Goal: Task Accomplishment & Management: Manage account settings

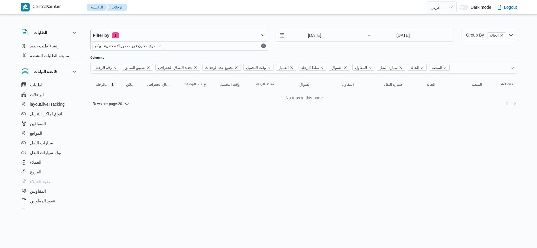
select select "ar"
click at [337, 35] on input "[DATE]" at bounding box center [310, 35] width 69 height 12
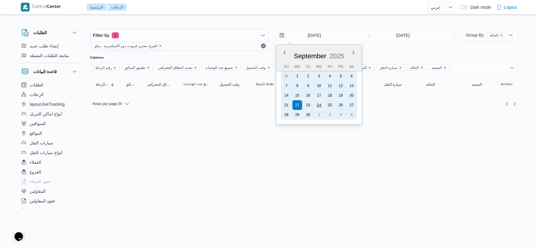
click at [319, 102] on div "24" at bounding box center [318, 104] width 11 height 11
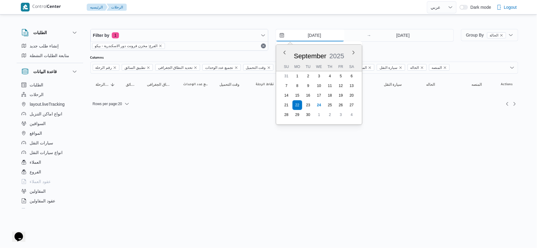
type input "24/9/2025"
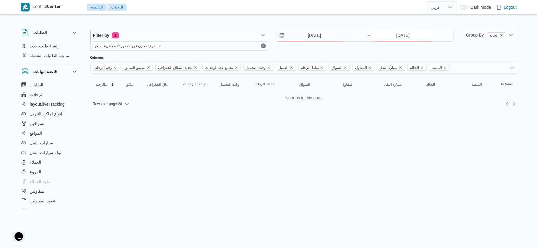
click at [401, 37] on input "22/9/2025" at bounding box center [403, 35] width 60 height 12
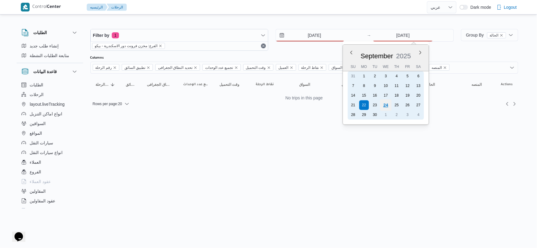
click at [384, 104] on div "24" at bounding box center [385, 104] width 11 height 11
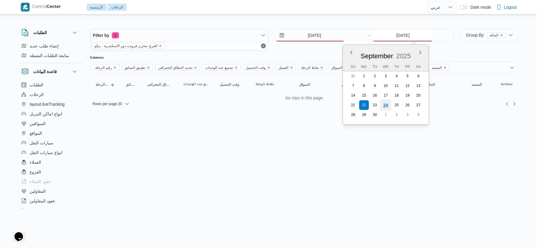
type input "24/9/2025"
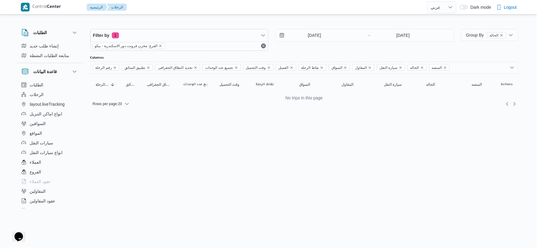
click at [311, 132] on html "Control Center الرئيسيه الرحلات English عربي Dark mode Logout الطلبات إنشاء طلب…" at bounding box center [268, 124] width 537 height 248
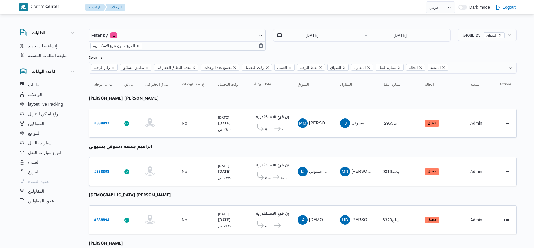
select select "ar"
click at [316, 39] on input "[DATE]" at bounding box center [307, 35] width 69 height 12
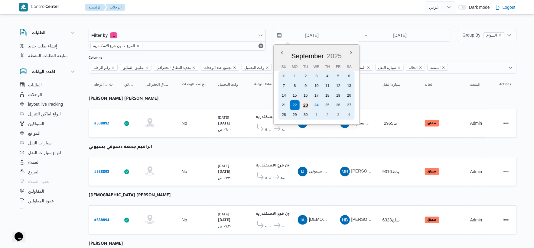
click at [307, 102] on div "23" at bounding box center [305, 104] width 11 height 11
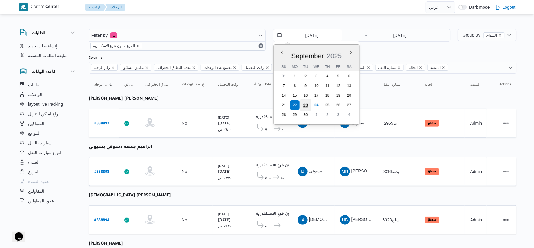
type input "23/9/2025"
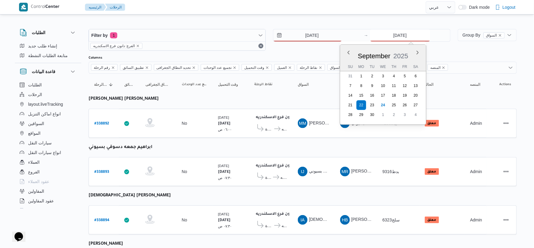
click at [404, 35] on input "[DATE]" at bounding box center [400, 35] width 60 height 12
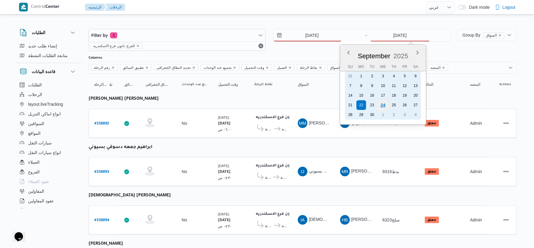
click at [380, 103] on div "24" at bounding box center [382, 104] width 11 height 11
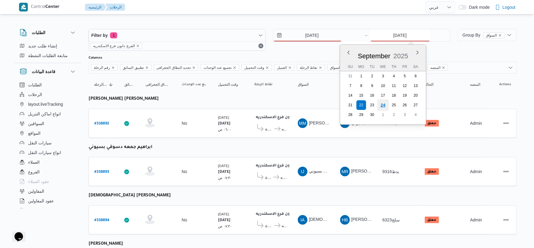
type input "24/9/2025"
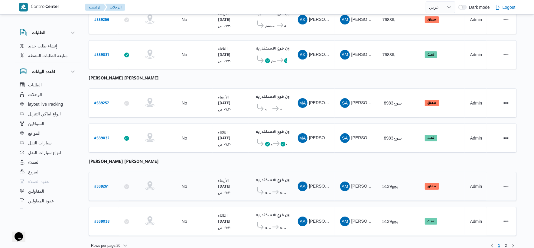
scroll to position [688, 0]
click at [506, 242] on span "2" at bounding box center [506, 245] width 2 height 7
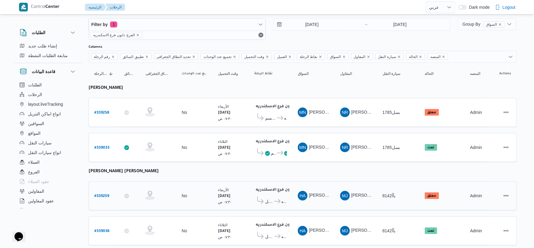
scroll to position [9, 0]
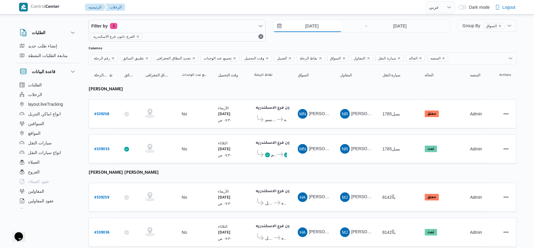
click at [330, 28] on input "23/9/2025" at bounding box center [307, 26] width 69 height 12
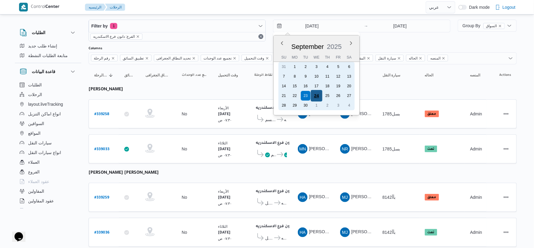
click at [319, 93] on div "24" at bounding box center [316, 95] width 11 height 11
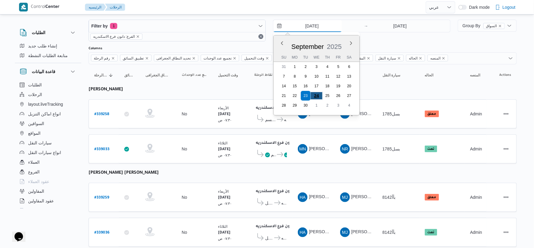
type input "24/9/2025"
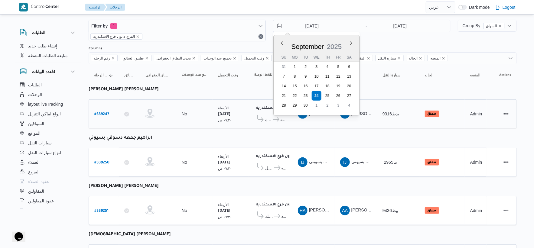
click at [280, 123] on span "قسم المنتزة دانون فرع الاسكندريه" at bounding box center [270, 119] width 33 height 9
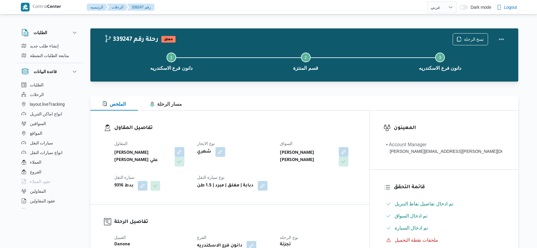
select select "ar"
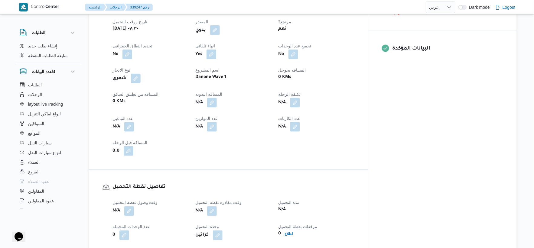
scroll to position [201, 0]
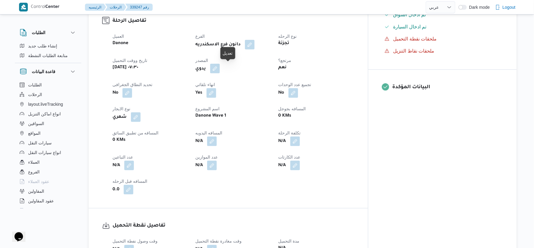
click at [220, 69] on button "button" at bounding box center [215, 69] width 10 height 10
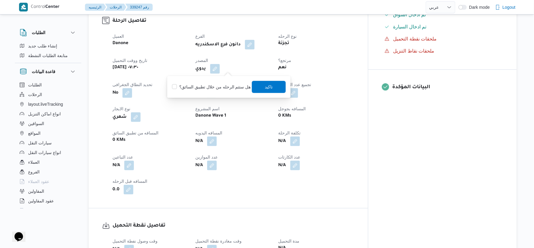
click at [226, 89] on label "هل ستتم الرحله من خلال تطبيق السائق؟" at bounding box center [211, 86] width 79 height 7
checkbox input "true"
click at [272, 85] on span "تاكيد" at bounding box center [269, 87] width 34 height 12
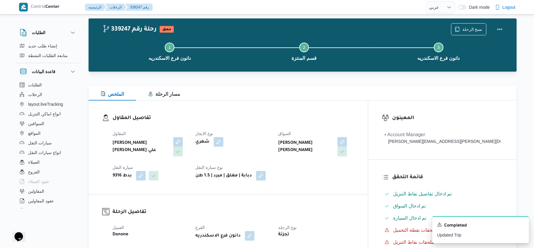
scroll to position [0, 0]
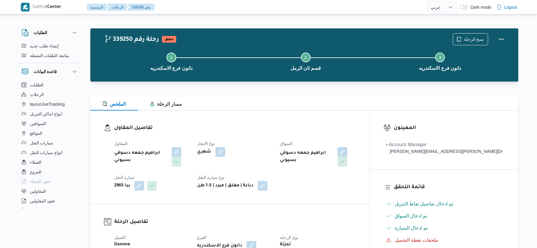
select select "ar"
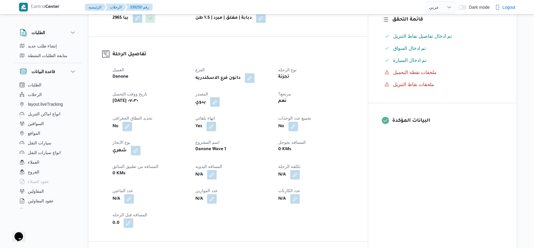
click at [220, 102] on button "button" at bounding box center [215, 102] width 10 height 10
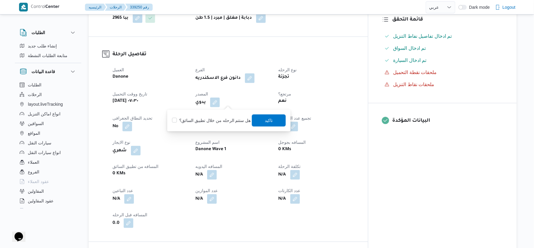
click at [221, 121] on label "هل ستتم الرحله من خلال تطبيق السائق؟" at bounding box center [211, 120] width 79 height 7
checkbox input "true"
click at [270, 120] on span "تاكيد" at bounding box center [269, 120] width 8 height 7
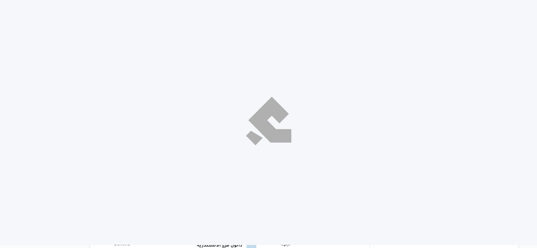
select select "ar"
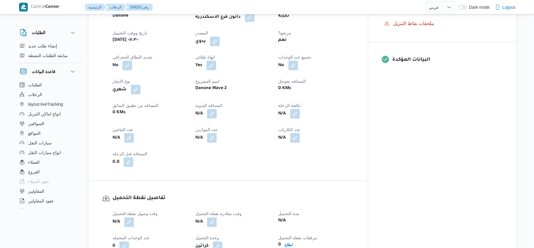
scroll to position [235, 0]
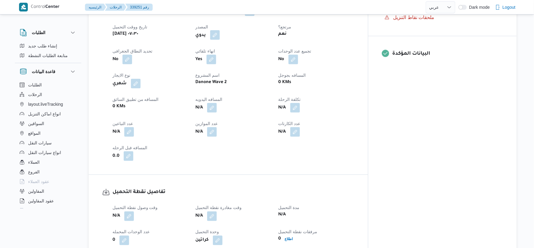
click at [220, 35] on button "button" at bounding box center [215, 35] width 10 height 10
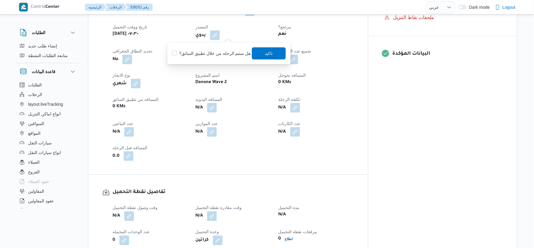
click at [221, 58] on div "هل ستتم الرحله من خلال تطبيق السائق؟ تاكيد" at bounding box center [228, 53] width 115 height 13
click at [222, 57] on div "هل ستتم الرحله من خلال تطبيق السائق؟ تاكيد" at bounding box center [228, 53] width 115 height 13
click at [224, 56] on label "هل ستتم الرحله من خلال تطبيق السائق؟" at bounding box center [211, 53] width 79 height 7
checkbox input "true"
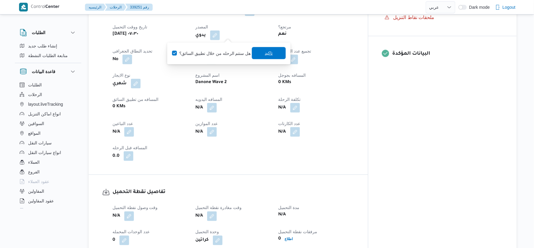
click at [259, 52] on span "تاكيد" at bounding box center [269, 53] width 34 height 12
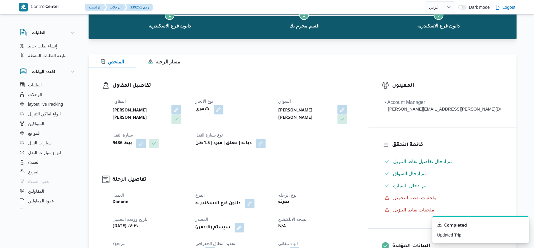
scroll to position [0, 0]
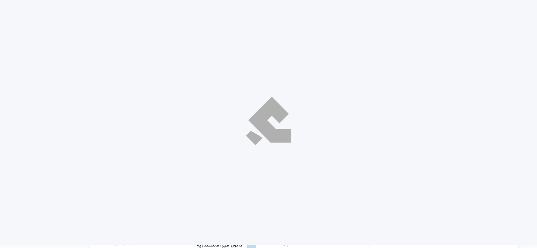
select select "ar"
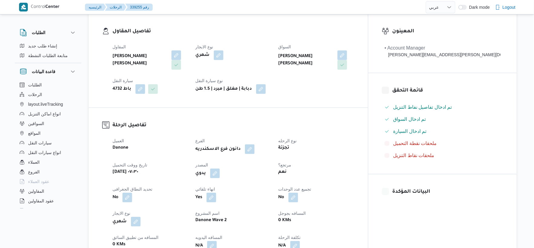
scroll to position [168, 0]
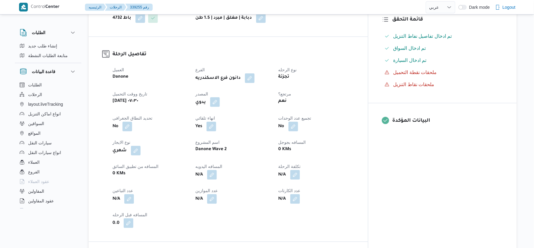
click at [220, 102] on button "button" at bounding box center [215, 102] width 10 height 10
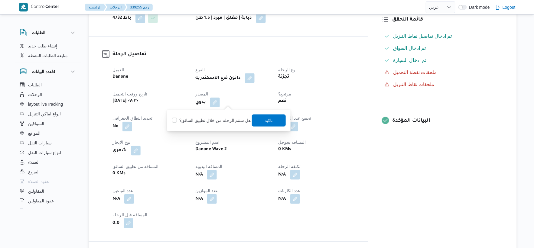
click at [219, 123] on label "هل ستتم الرحله من خلال تطبيق السائق؟" at bounding box center [211, 120] width 79 height 7
checkbox input "true"
click at [286, 120] on div "You are in a dialog. To close this dialog, hit escape. هل ستتم الرحله من خلال ت…" at bounding box center [228, 121] width 123 height 22
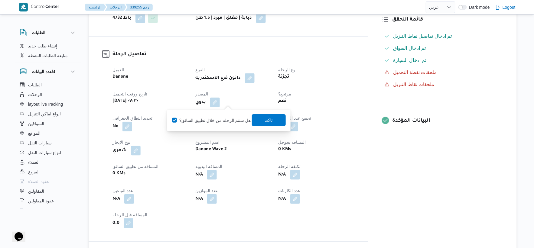
click at [279, 121] on span "تاكيد" at bounding box center [269, 120] width 34 height 12
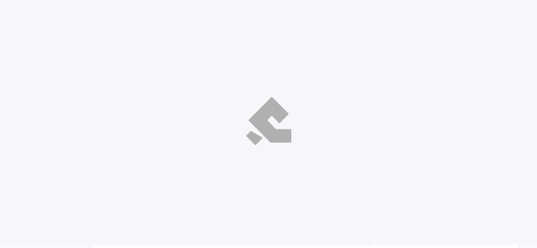
select select "ar"
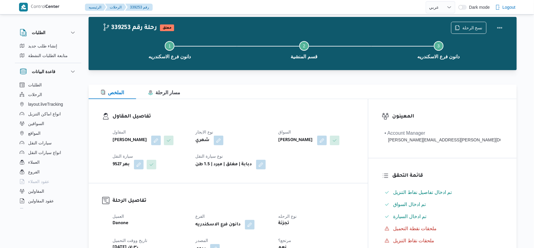
scroll to position [134, 0]
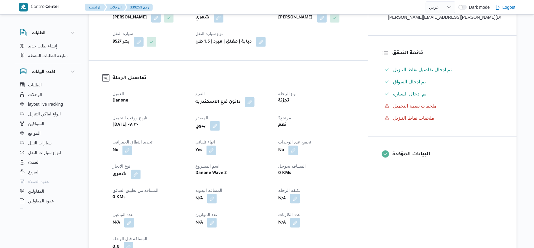
click at [220, 128] on button "button" at bounding box center [215, 126] width 10 height 10
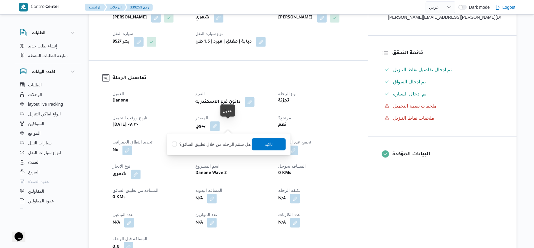
scroll to position [0, 0]
click at [225, 143] on label "هل ستتم الرحله من خلال تطبيق السائق؟" at bounding box center [211, 144] width 79 height 7
checkbox input "true"
click at [268, 141] on span "تاكيد" at bounding box center [269, 143] width 8 height 7
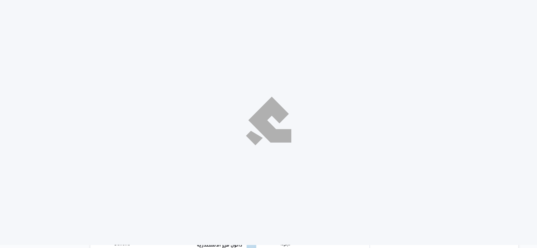
select select "ar"
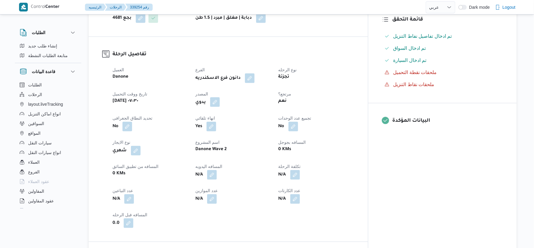
click at [220, 97] on button "button" at bounding box center [215, 102] width 10 height 10
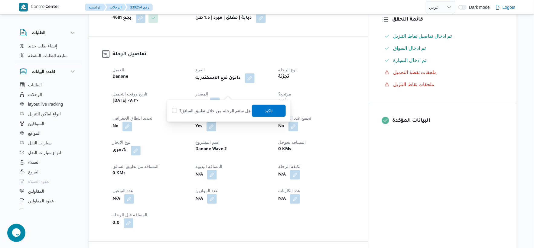
click at [220, 109] on label "هل ستتم الرحله من خلال تطبيق السائق؟" at bounding box center [211, 110] width 79 height 7
checkbox input "true"
click at [265, 109] on span "تاكيد" at bounding box center [269, 110] width 8 height 7
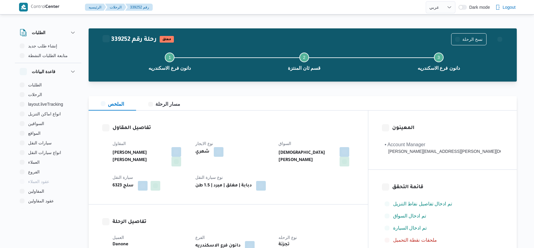
select select "ar"
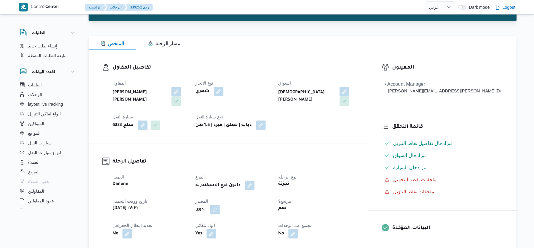
scroll to position [168, 0]
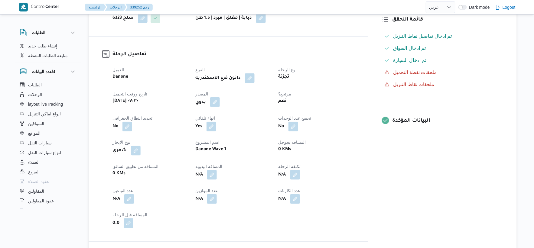
click at [220, 101] on button "button" at bounding box center [215, 102] width 10 height 10
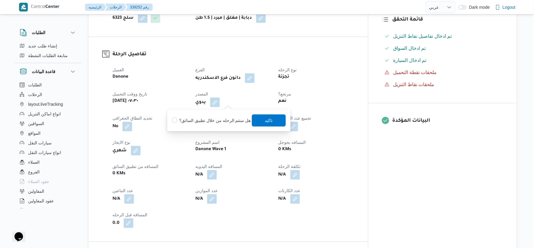
scroll to position [0, 0]
click at [220, 119] on label "هل ستتم الرحله من خلال تطبيق السائق؟" at bounding box center [211, 120] width 79 height 7
checkbox input "true"
click at [265, 121] on span "تاكيد" at bounding box center [269, 120] width 8 height 7
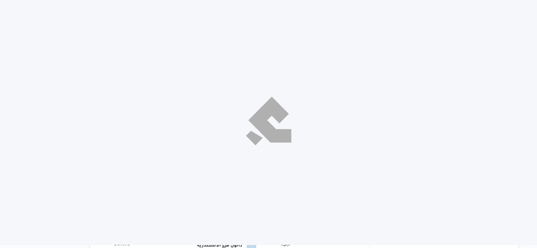
select select "ar"
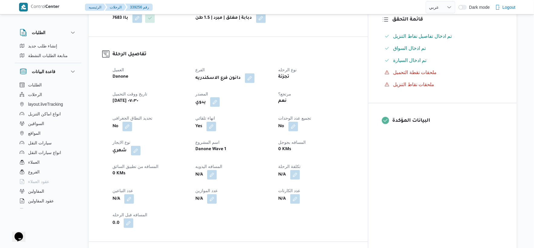
click at [220, 101] on button "button" at bounding box center [215, 102] width 10 height 10
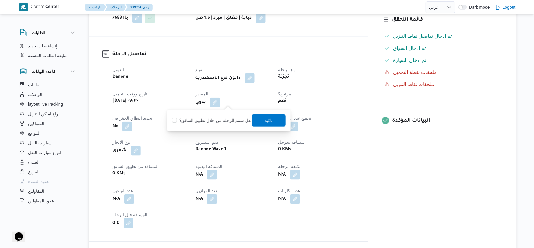
click at [221, 121] on label "هل ستتم الرحله من خلال تطبيق السائق؟" at bounding box center [211, 120] width 79 height 7
checkbox input "true"
click at [259, 122] on span "تاكيد" at bounding box center [269, 120] width 34 height 12
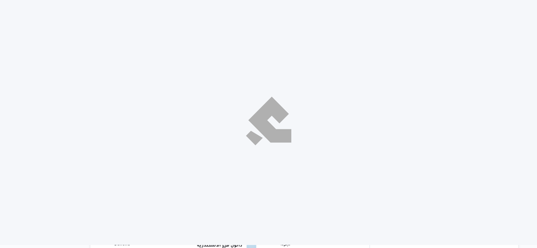
select select "ar"
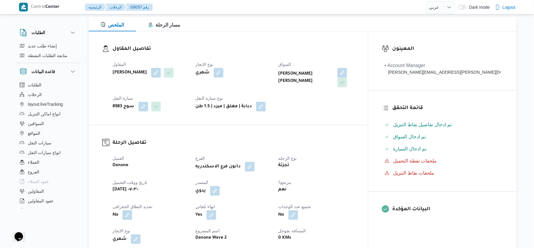
scroll to position [168, 0]
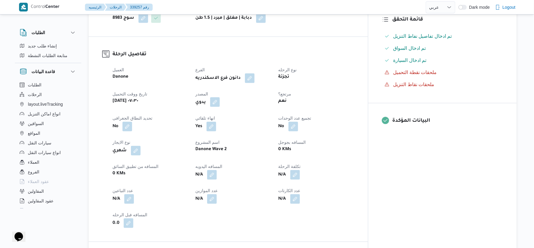
click at [220, 97] on button "button" at bounding box center [215, 102] width 10 height 10
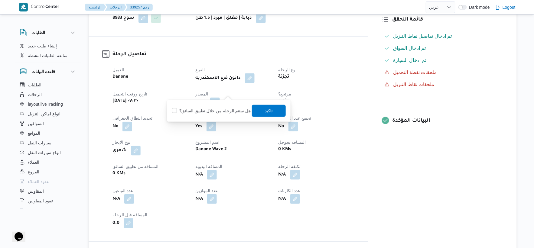
click at [216, 110] on label "هل ستتم الرحله من خلال تطبيق السائق؟" at bounding box center [211, 110] width 79 height 7
checkbox input "true"
click at [254, 111] on span "تاكيد" at bounding box center [269, 111] width 34 height 12
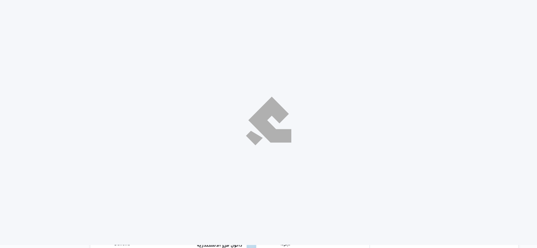
select select "ar"
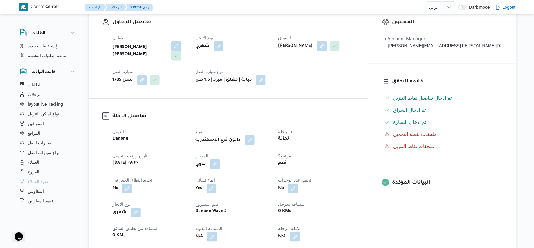
scroll to position [168, 0]
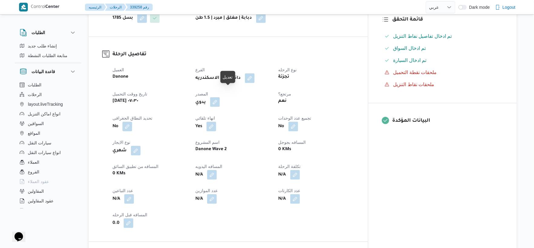
click at [220, 97] on button "button" at bounding box center [215, 102] width 10 height 10
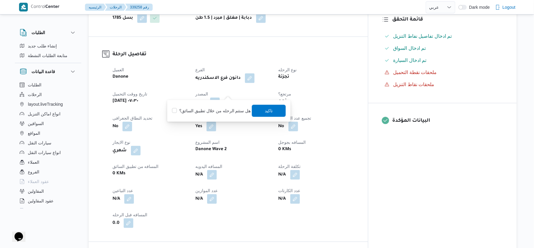
click at [221, 110] on label "هل ستتم الرحله من خلال تطبيق السائق؟" at bounding box center [211, 110] width 79 height 7
checkbox input "true"
click at [265, 108] on span "تاكيد" at bounding box center [269, 110] width 8 height 7
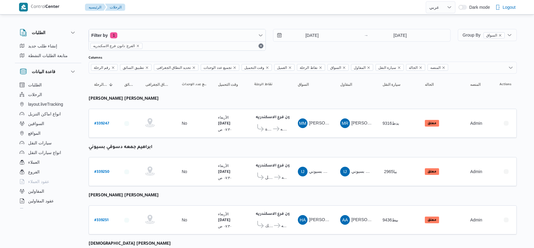
select select "ar"
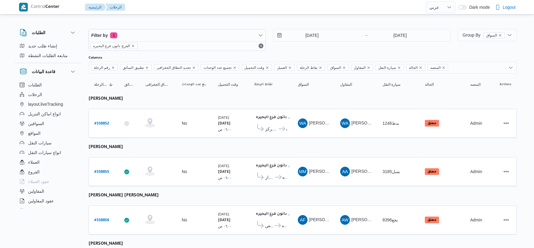
select select "ar"
click at [320, 31] on input "22/9/2025" at bounding box center [307, 35] width 69 height 12
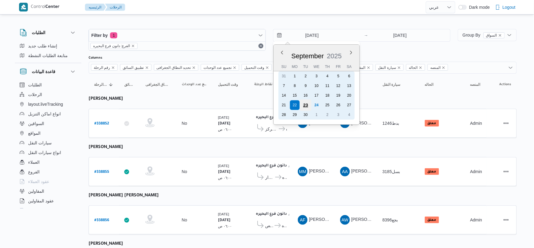
click at [308, 103] on div "23" at bounding box center [305, 104] width 11 height 11
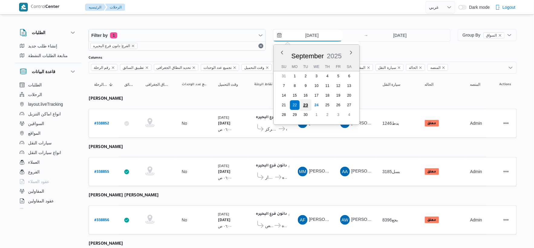
type input "23/9/2025"
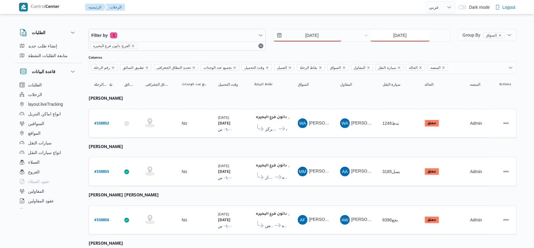
click at [396, 33] on input "22/9/2025" at bounding box center [400, 35] width 60 height 12
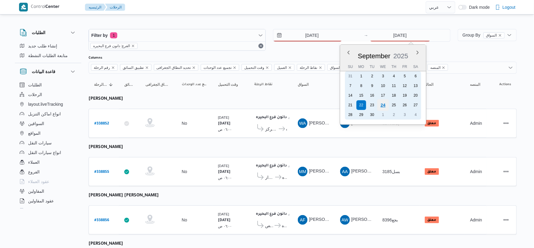
click at [386, 104] on div "24" at bounding box center [382, 104] width 11 height 11
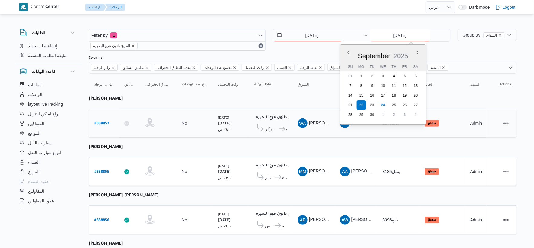
type input "24/9/2025"
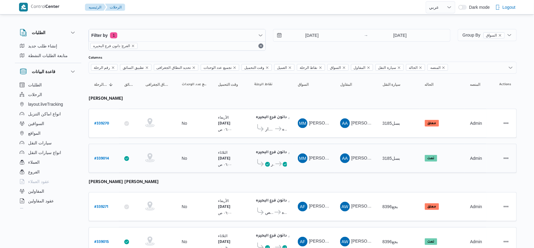
click at [153, 144] on td "تحديد النطاق الجغرافى" at bounding box center [158, 158] width 36 height 29
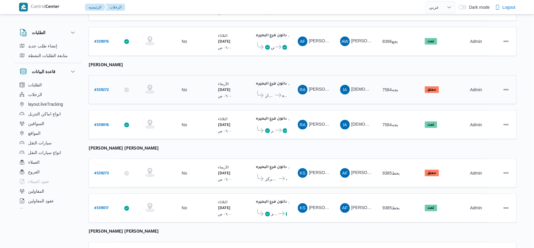
scroll to position [235, 0]
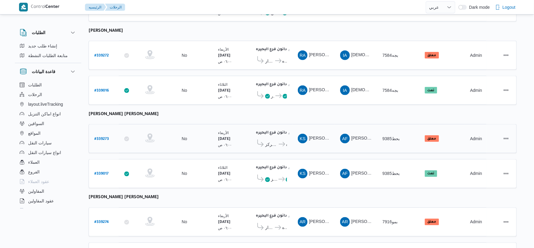
drag, startPoint x: 102, startPoint y: 135, endPoint x: 118, endPoint y: 142, distance: 17.2
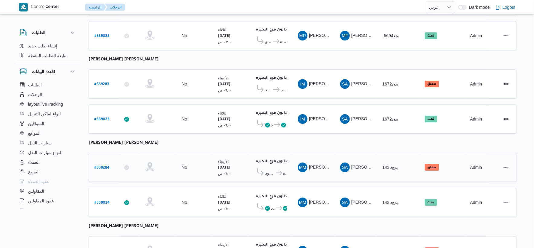
scroll to position [701, 0]
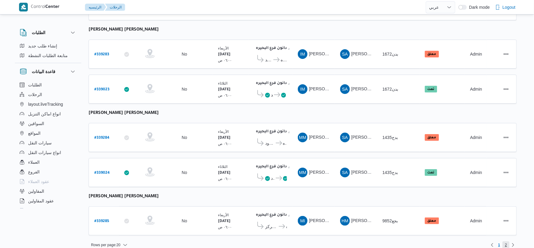
click at [506, 241] on span "2" at bounding box center [506, 244] width 2 height 7
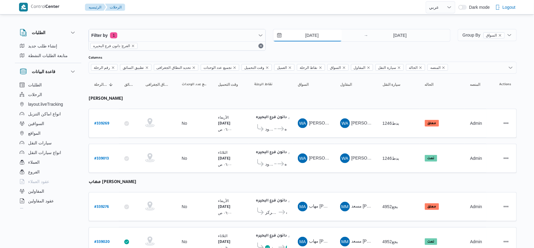
click at [321, 32] on input "23/9/2025" at bounding box center [307, 35] width 69 height 12
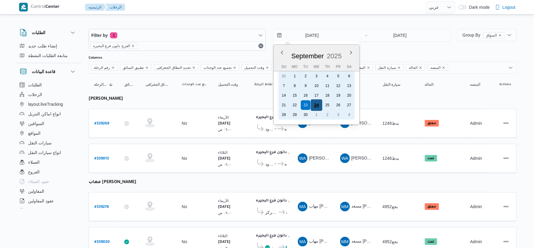
click at [315, 101] on div "24" at bounding box center [316, 104] width 11 height 11
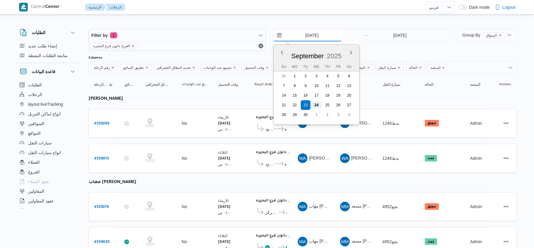
type input "24/9/2025"
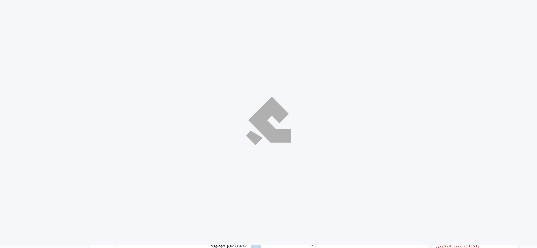
select select "ar"
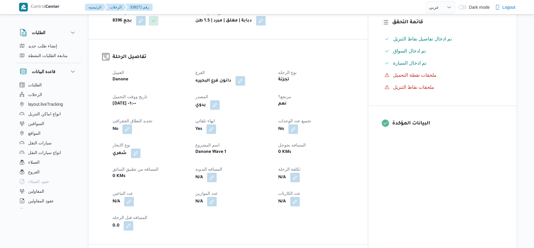
scroll to position [168, 0]
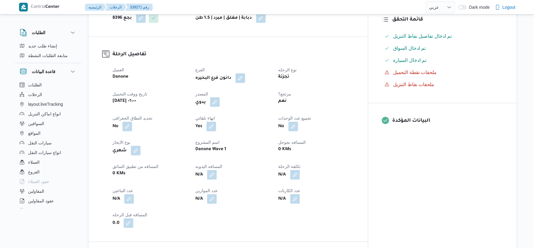
click at [220, 97] on button "button" at bounding box center [215, 102] width 10 height 10
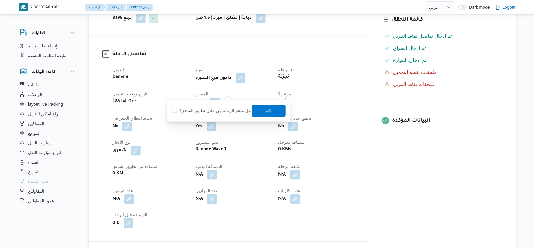
click at [217, 110] on label "هل ستتم الرحله من خلال تطبيق السائق؟" at bounding box center [211, 110] width 79 height 7
checkbox input "true"
click at [265, 108] on span "تاكيد" at bounding box center [269, 110] width 8 height 7
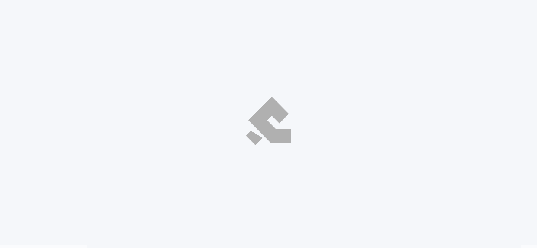
select select "ar"
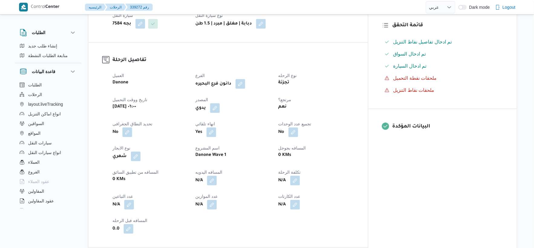
scroll to position [168, 0]
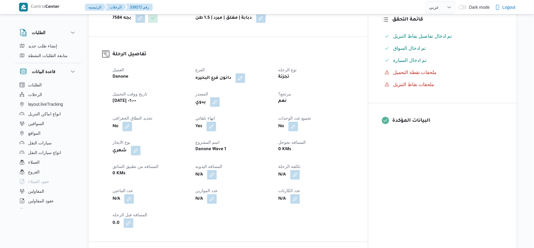
click at [220, 102] on button "button" at bounding box center [215, 102] width 10 height 10
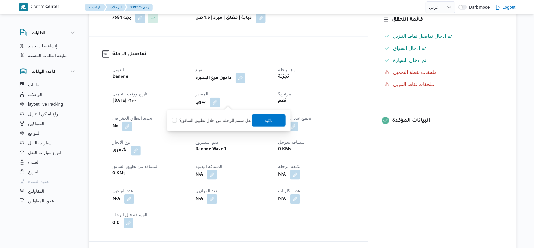
click at [218, 122] on label "هل ستتم الرحله من خلال تطبيق السائق؟" at bounding box center [211, 120] width 79 height 7
checkbox input "true"
click at [255, 120] on span "تاكيد" at bounding box center [269, 120] width 34 height 12
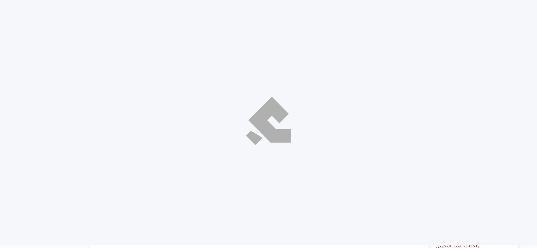
select select "ar"
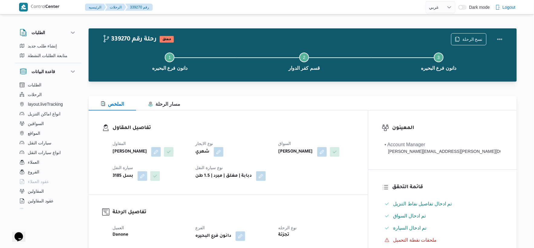
scroll to position [134, 0]
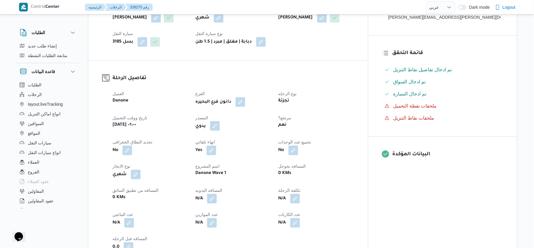
click at [220, 131] on button "button" at bounding box center [215, 126] width 10 height 10
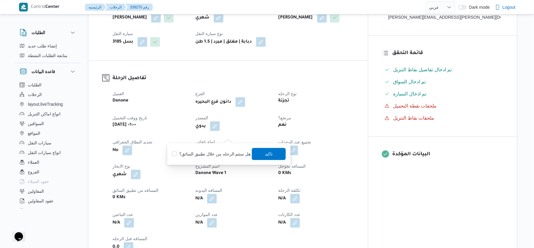
click at [224, 155] on label "هل ستتم الرحله من خلال تطبيق السائق؟" at bounding box center [211, 153] width 79 height 7
checkbox input "true"
click at [265, 153] on span "تاكيد" at bounding box center [269, 153] width 8 height 7
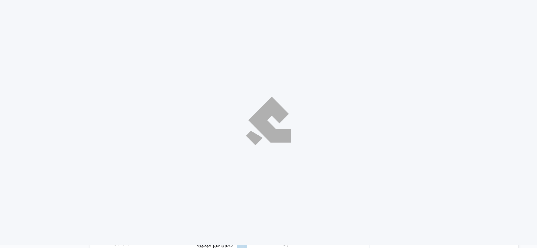
select select "ar"
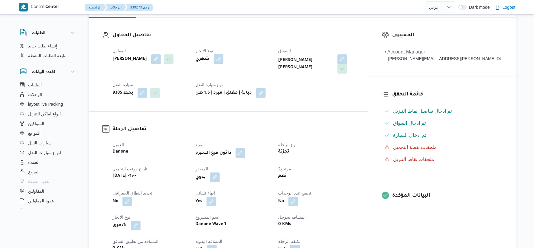
scroll to position [101, 0]
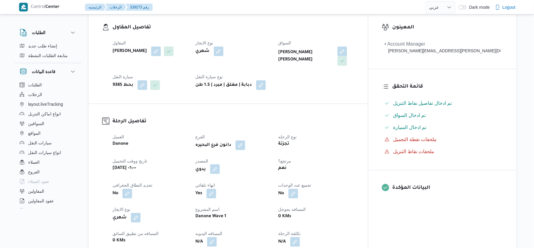
click at [220, 169] on button "button" at bounding box center [215, 169] width 10 height 10
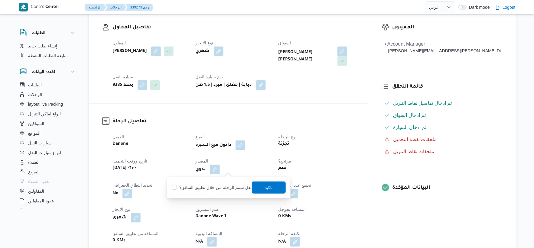
click at [227, 185] on label "هل ستتم الرحله من خلال تطبيق السائق؟" at bounding box center [211, 187] width 79 height 7
checkbox input "true"
click at [271, 190] on span "تاكيد" at bounding box center [269, 187] width 34 height 12
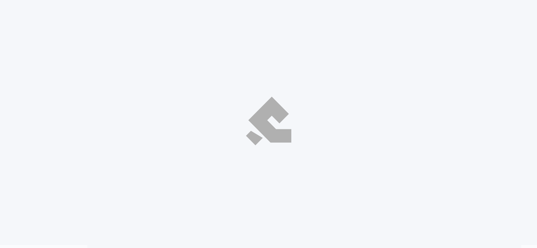
select select "ar"
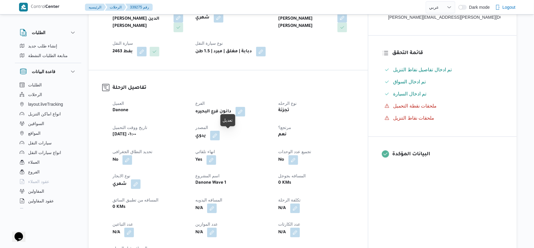
click at [220, 134] on button "button" at bounding box center [215, 136] width 10 height 10
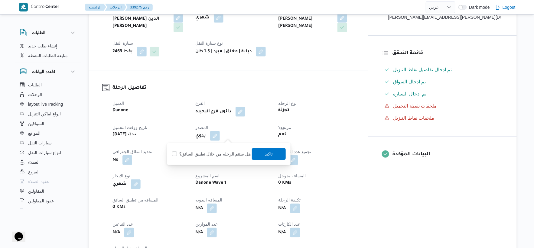
click at [220, 150] on label "هل ستتم الرحله من خلال تطبيق السائق؟" at bounding box center [211, 153] width 79 height 7
checkbox input "true"
click at [265, 153] on span "تاكيد" at bounding box center [269, 153] width 8 height 7
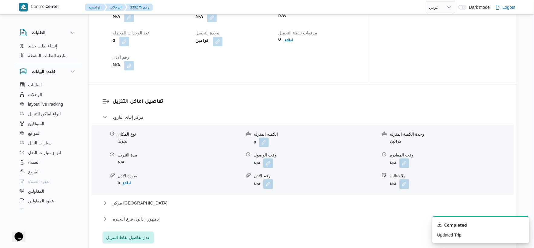
scroll to position [436, 0]
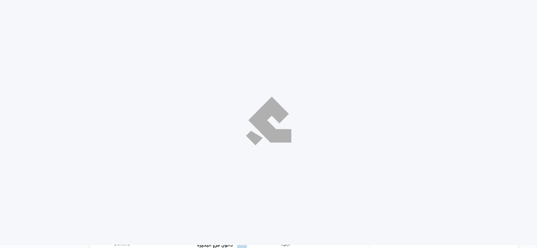
select select "ar"
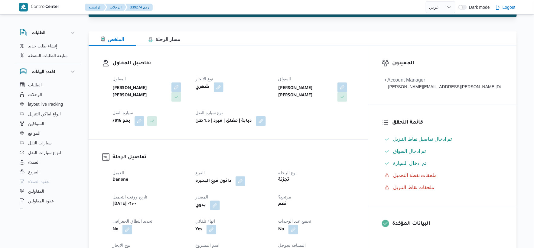
scroll to position [201, 0]
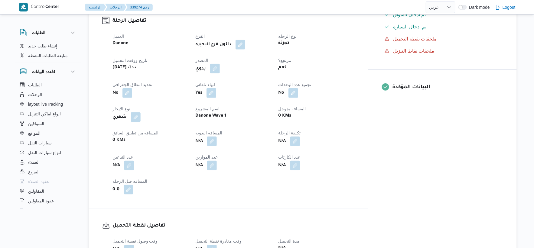
click at [220, 68] on button "button" at bounding box center [215, 69] width 10 height 10
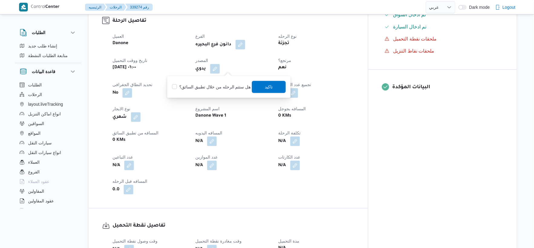
click at [216, 88] on label "هل ستتم الرحله من خلال تطبيق السائق؟" at bounding box center [211, 86] width 79 height 7
checkbox input "true"
click at [265, 84] on span "تاكيد" at bounding box center [269, 86] width 8 height 7
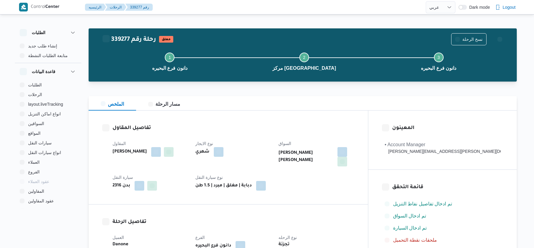
select select "ar"
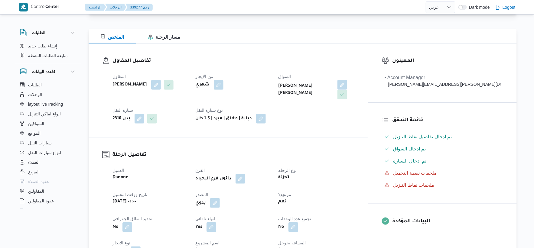
scroll to position [201, 0]
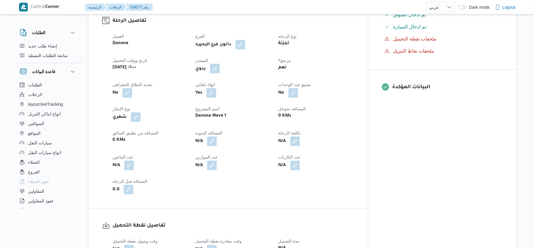
click at [220, 69] on button "button" at bounding box center [215, 69] width 10 height 10
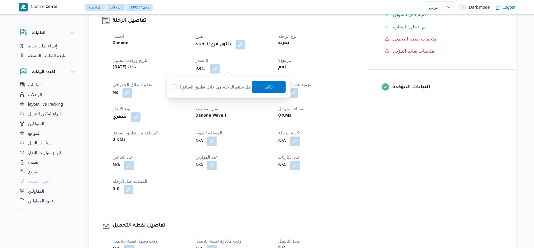
click at [219, 85] on label "هل ستتم الرحله من خلال تطبيق السائق؟" at bounding box center [211, 86] width 79 height 7
checkbox input "true"
click at [252, 89] on span "تاكيد" at bounding box center [269, 87] width 34 height 12
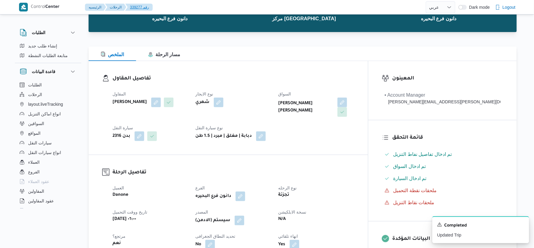
scroll to position [34, 0]
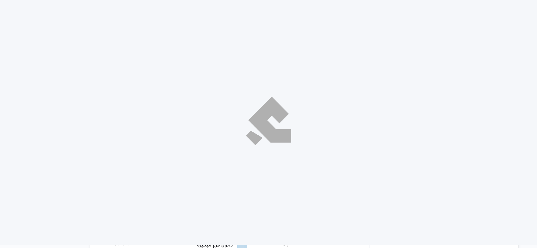
select select "ar"
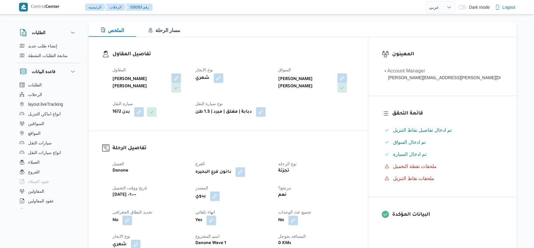
scroll to position [201, 0]
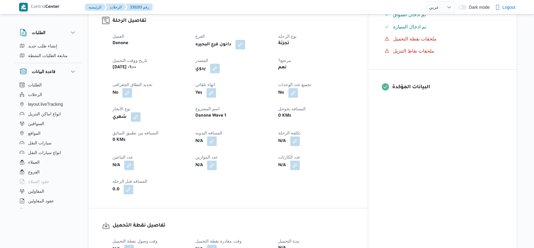
click at [220, 69] on button "button" at bounding box center [215, 69] width 10 height 10
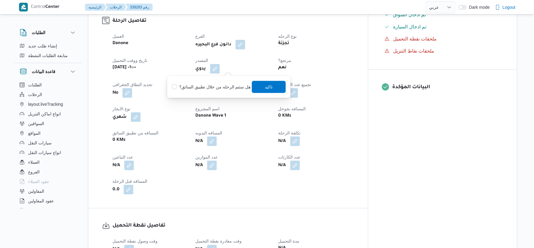
click at [221, 84] on label "هل ستتم الرحله من خلال تطبيق السائق؟" at bounding box center [211, 86] width 79 height 7
checkbox input "true"
click at [267, 86] on span "تاكيد" at bounding box center [269, 86] width 8 height 7
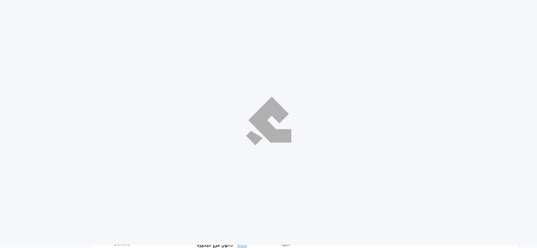
select select "ar"
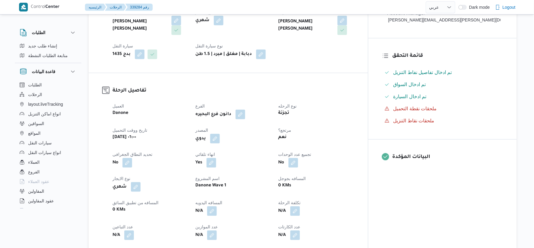
scroll to position [168, 0]
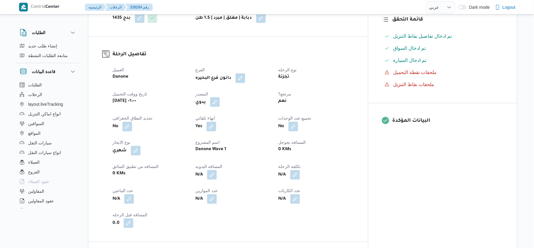
click at [220, 100] on button "button" at bounding box center [215, 102] width 10 height 10
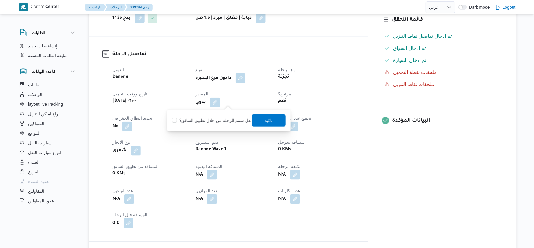
click at [222, 122] on label "هل ستتم الرحله من خلال تطبيق السائق؟" at bounding box center [211, 120] width 79 height 7
checkbox input "true"
click at [277, 119] on span "تاكيد" at bounding box center [269, 120] width 34 height 12
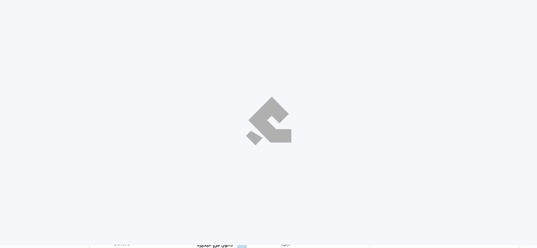
select select "ar"
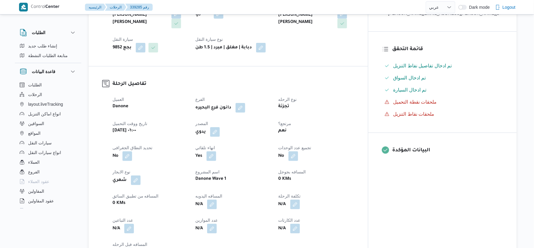
scroll to position [168, 0]
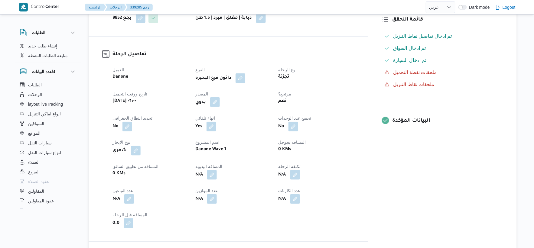
click at [220, 101] on button "button" at bounding box center [215, 102] width 10 height 10
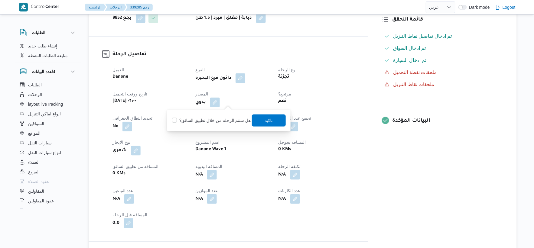
click at [222, 120] on label "هل ستتم الرحله من خلال تطبيق السائق؟" at bounding box center [211, 120] width 79 height 7
checkbox input "true"
click at [265, 122] on span "تاكيد" at bounding box center [269, 120] width 8 height 7
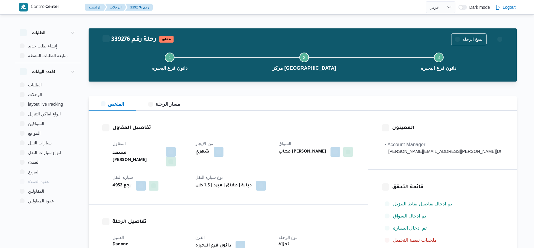
select select "ar"
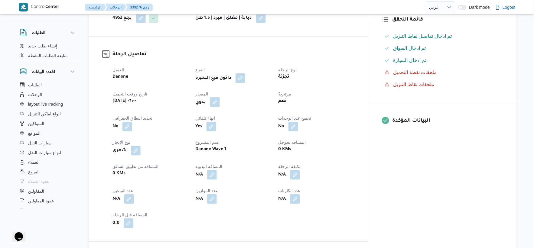
click at [220, 101] on button "button" at bounding box center [215, 102] width 10 height 10
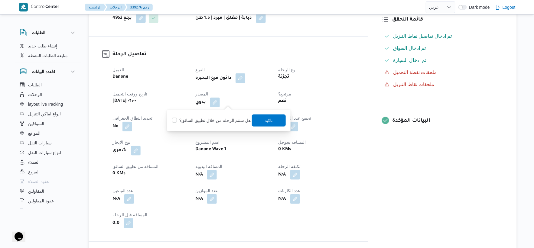
click at [223, 120] on label "هل ستتم الرحله من خلال تطبيق السائق؟" at bounding box center [211, 120] width 79 height 7
checkbox input "true"
click at [261, 120] on span "تاكيد" at bounding box center [269, 120] width 34 height 12
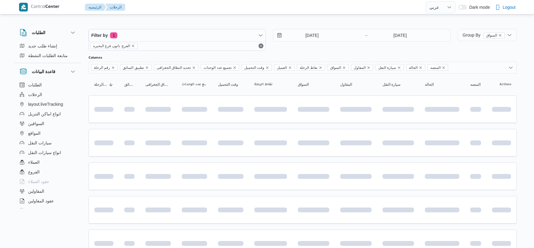
select select "ar"
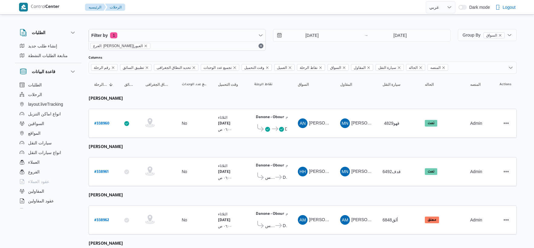
select select "ar"
click at [322, 34] on input "[DATE]" at bounding box center [307, 35] width 69 height 12
select select "ar"
click at [321, 35] on input "23/9/2025" at bounding box center [307, 35] width 69 height 12
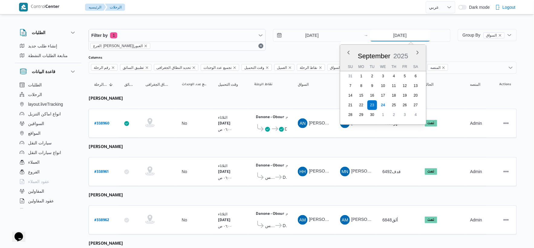
click at [393, 31] on input "23/9/2025" at bounding box center [400, 35] width 60 height 12
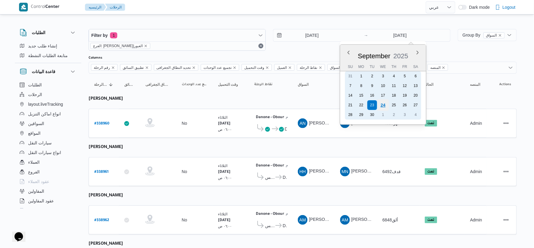
click at [382, 105] on div "24" at bounding box center [382, 104] width 11 height 11
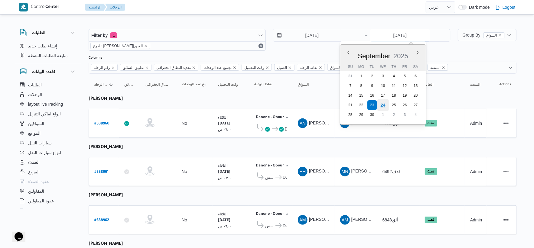
type input "24/9/2025"
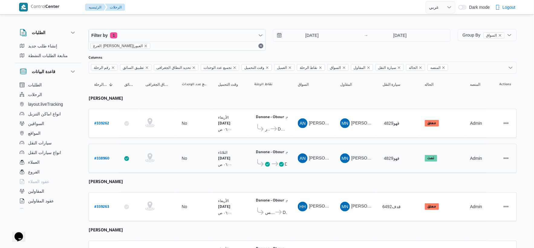
click at [292, 145] on td "السواق AN عماد نجيب عبدالظاهر جاويش" at bounding box center [313, 158] width 42 height 29
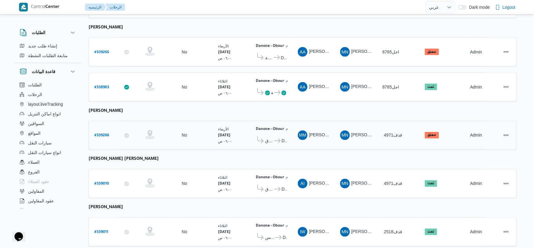
scroll to position [301, 0]
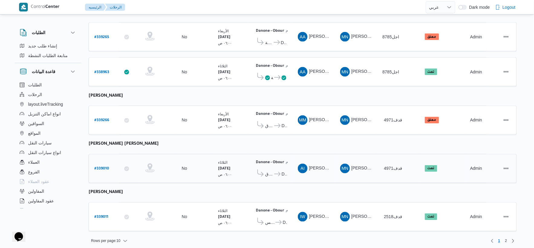
click at [100, 167] on b "# 339010" at bounding box center [101, 169] width 15 height 4
select select "ar"
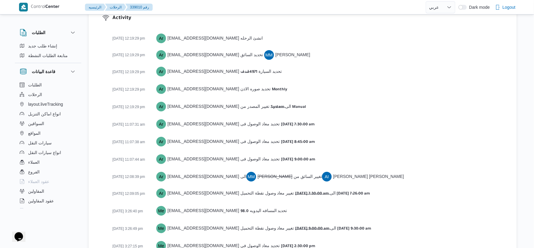
scroll to position [906, 0]
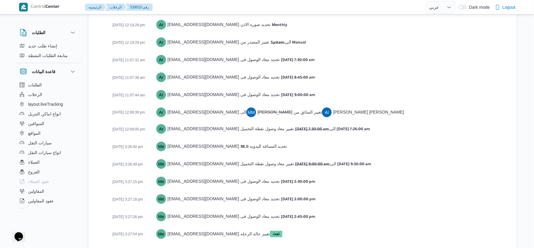
select select "ar"
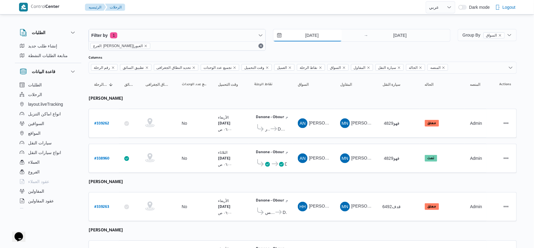
click at [316, 36] on input "23/9/2025" at bounding box center [307, 35] width 69 height 12
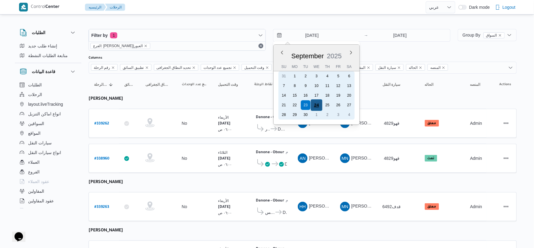
click at [315, 104] on div "24" at bounding box center [316, 104] width 11 height 11
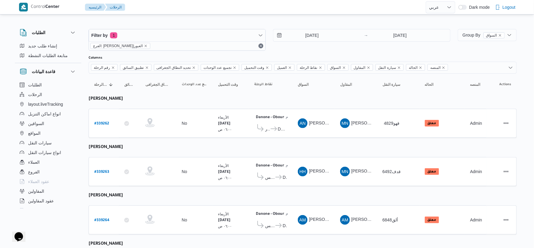
click at [316, 34] on input "24/9/2025" at bounding box center [307, 35] width 69 height 12
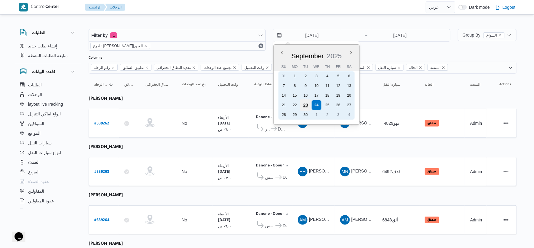
click at [308, 101] on div "23" at bounding box center [305, 104] width 11 height 11
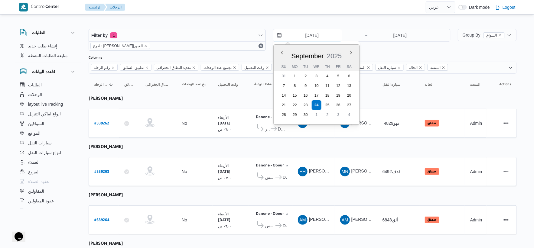
type input "23/9/2025"
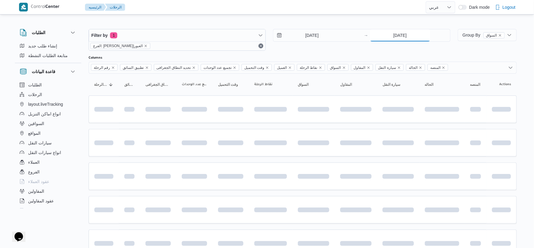
click at [402, 37] on input "24/9/2025" at bounding box center [400, 35] width 60 height 12
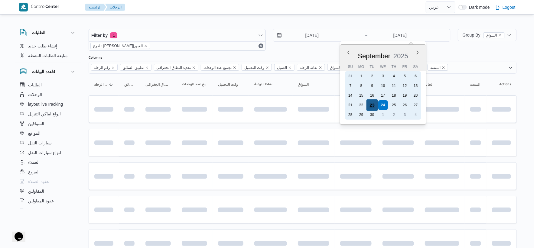
click at [372, 102] on div "23" at bounding box center [371, 104] width 11 height 11
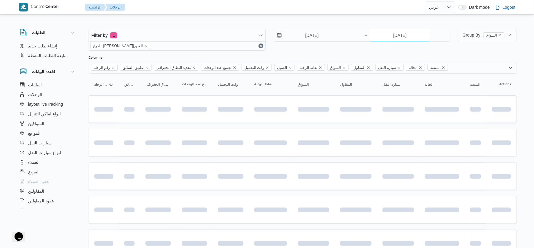
type input "23/9/2025"
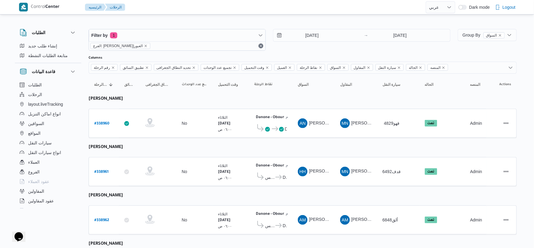
click at [243, 163] on div "الثلاثاء ٢٣/٩/٢٠٢٥ ٠٦:٠٠ ص" at bounding box center [230, 171] width 30 height 23
click at [315, 30] on input "23/9/2025" at bounding box center [307, 35] width 69 height 12
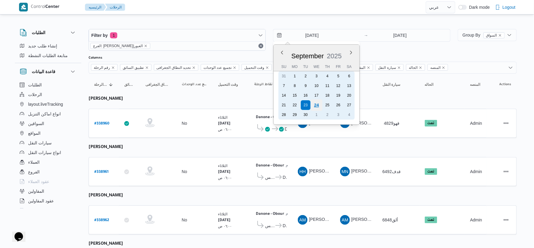
click at [317, 102] on div "24" at bounding box center [316, 104] width 11 height 11
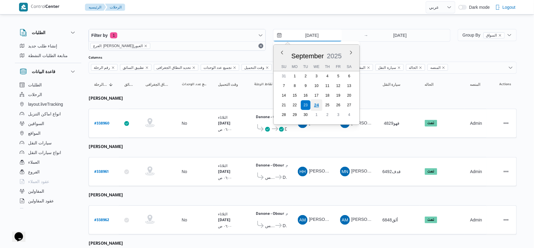
type input "24/9/2025"
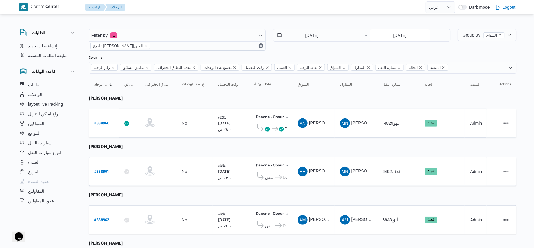
click at [423, 39] on input "23/9/2025" at bounding box center [400, 35] width 60 height 12
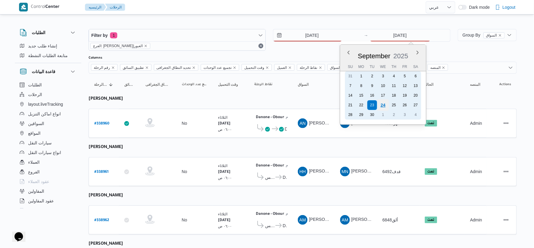
click at [381, 101] on div "24" at bounding box center [382, 104] width 11 height 11
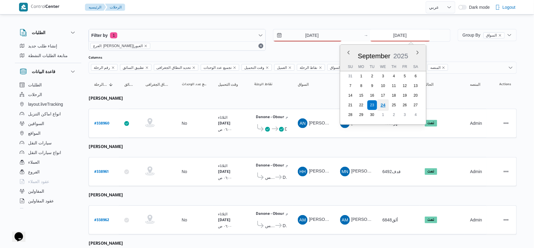
type input "24/9/2025"
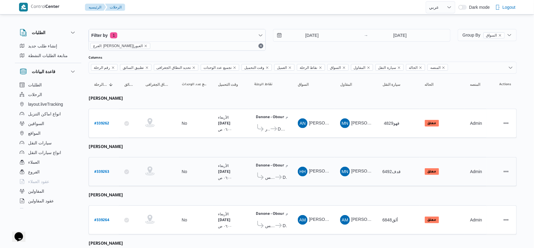
click at [232, 177] on div "الأربعاء ٢٤/٩/٢٠٢٥ ٠٦:٠٠ ص" at bounding box center [225, 172] width 14 height 18
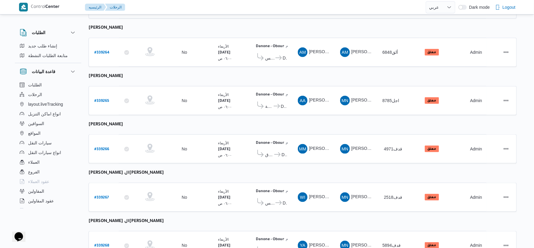
scroll to position [198, 0]
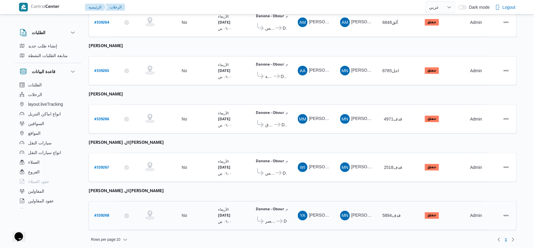
click at [98, 214] on b "# 339268" at bounding box center [101, 216] width 15 height 4
select select "ar"
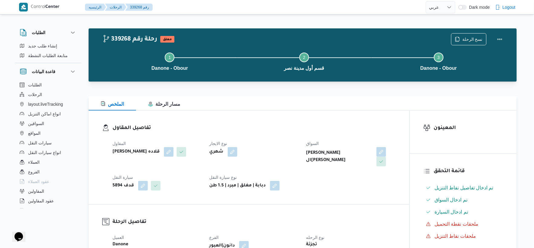
scroll to position [168, 0]
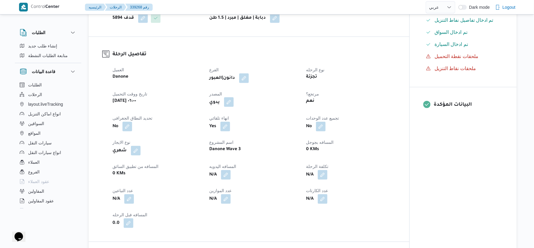
click at [231, 98] on button "button" at bounding box center [229, 102] width 10 height 10
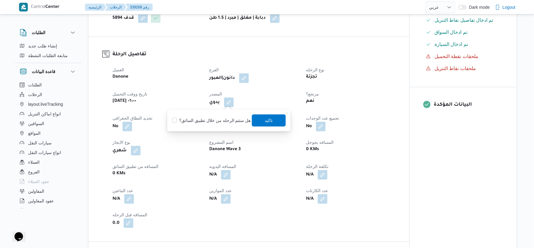
click at [217, 122] on label "هل ستتم الرحله من خلال تطبيق السائق؟" at bounding box center [211, 120] width 79 height 7
checkbox input "true"
click at [260, 116] on span "تاكيد" at bounding box center [269, 120] width 34 height 12
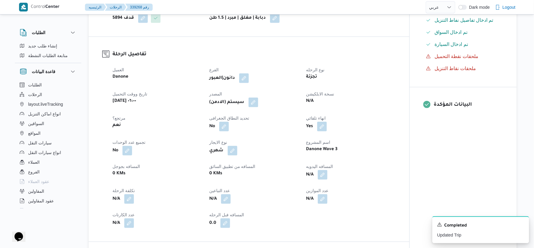
select select "ar"
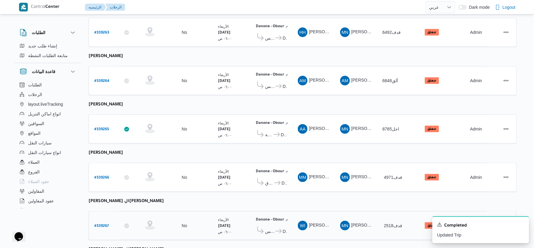
scroll to position [198, 0]
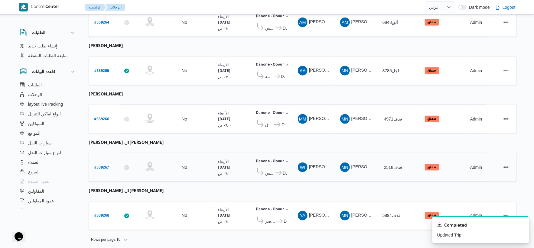
click at [103, 166] on b "# 339267" at bounding box center [101, 168] width 15 height 4
select select "ar"
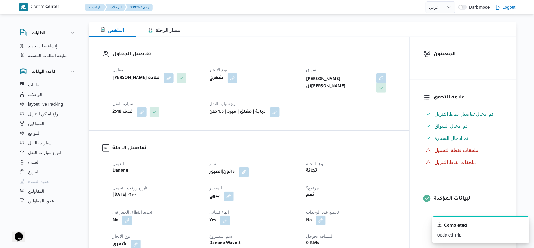
scroll to position [168, 0]
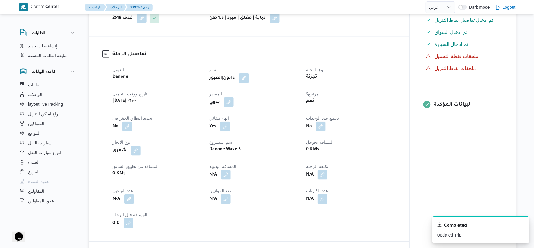
click at [231, 97] on button "button" at bounding box center [229, 102] width 10 height 10
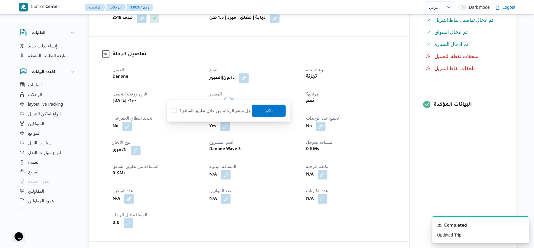
click at [223, 111] on label "هل ستتم الرحله من خلال تطبيق السائق؟" at bounding box center [211, 110] width 79 height 7
checkbox input "true"
click at [265, 111] on span "تاكيد" at bounding box center [269, 110] width 8 height 7
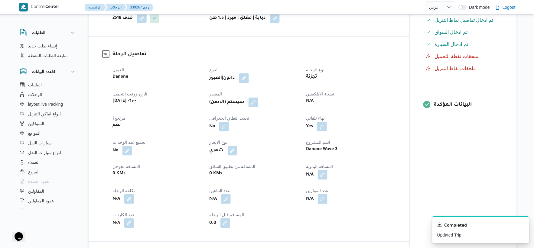
select select "ar"
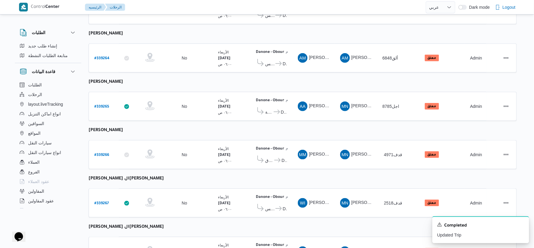
scroll to position [198, 0]
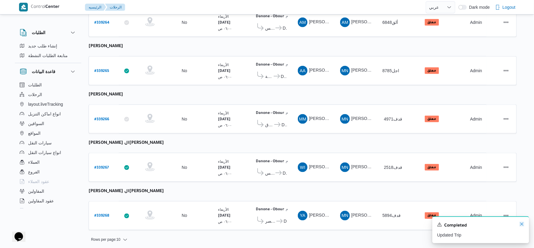
click at [522, 226] on icon "Dismiss toast" at bounding box center [521, 224] width 5 height 5
click at [376, 134] on table "رقم الرحلة Click to sort in ascending order تطبيق السائق Click to sort in ascen…" at bounding box center [303, 56] width 428 height 360
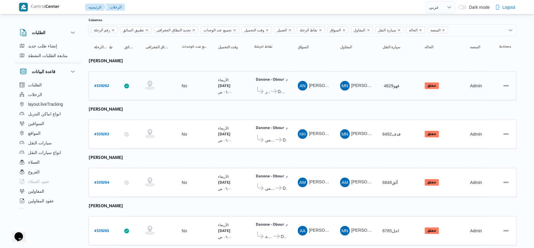
scroll to position [0, 0]
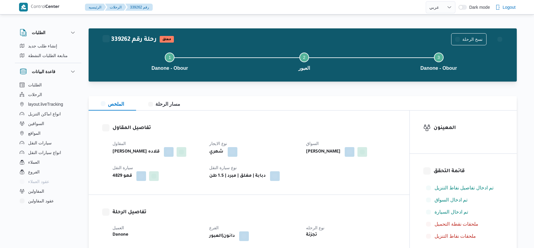
select select "ar"
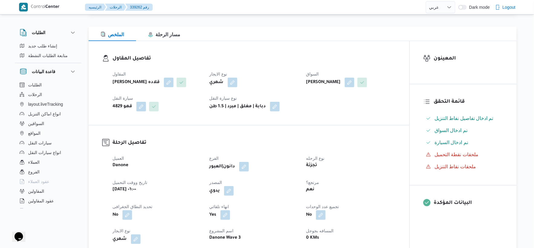
scroll to position [168, 0]
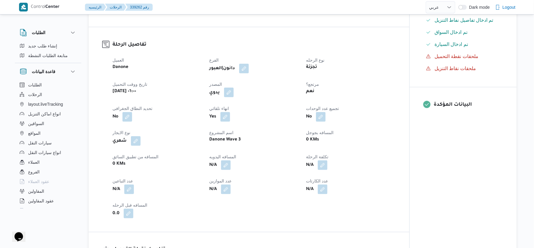
click at [230, 97] on button "button" at bounding box center [229, 93] width 10 height 10
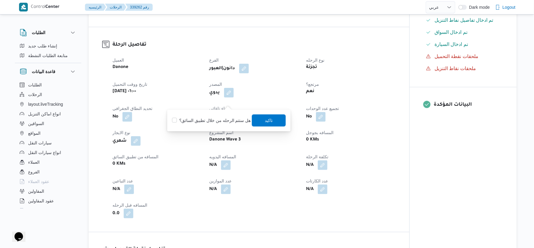
click at [218, 123] on label "هل ستتم الرحله من خلال تطبيق السائق؟" at bounding box center [211, 120] width 79 height 7
checkbox input "true"
click at [274, 122] on span "تاكيد" at bounding box center [269, 120] width 34 height 12
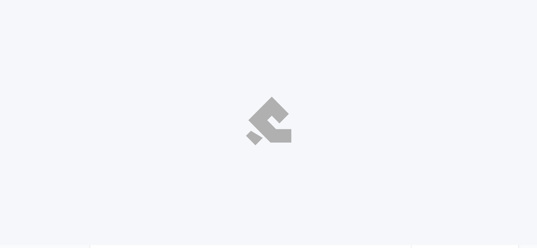
select select "ar"
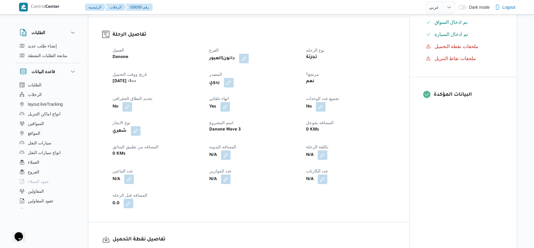
scroll to position [201, 0]
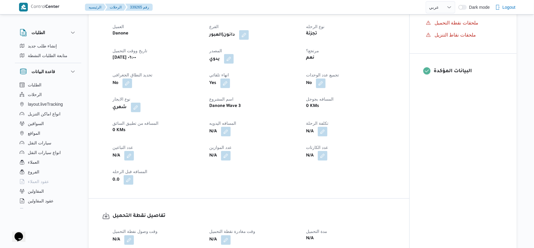
click at [231, 60] on button "button" at bounding box center [229, 59] width 10 height 10
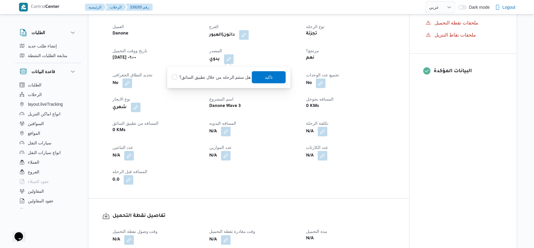
click at [225, 79] on label "هل ستتم الرحله من خلال تطبيق السائق؟" at bounding box center [211, 77] width 79 height 7
checkbox input "true"
click at [260, 72] on span "تاكيد" at bounding box center [269, 77] width 34 height 12
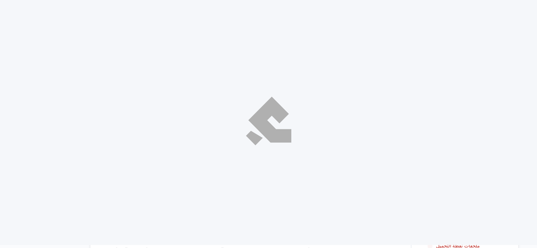
select select "ar"
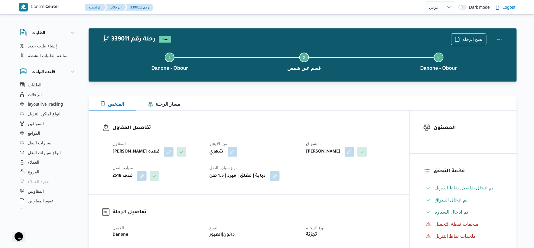
scroll to position [134, 0]
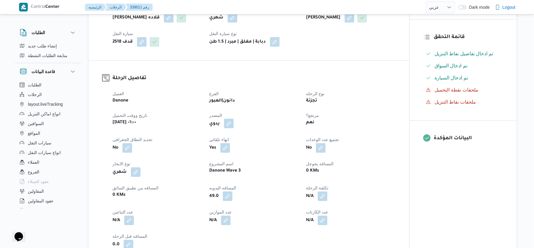
click at [228, 128] on button "button" at bounding box center [229, 124] width 10 height 10
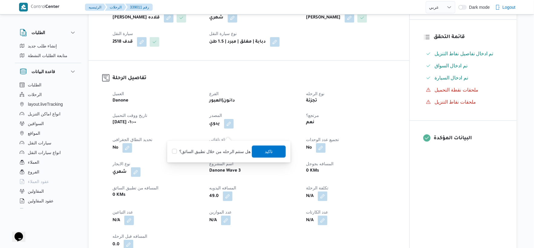
click at [224, 152] on label "هل ستتم الرحله من خلال تطبيق السائق؟" at bounding box center [211, 151] width 79 height 7
checkbox input "true"
click at [265, 151] on span "تاكيد" at bounding box center [269, 151] width 8 height 7
